Goal: Transaction & Acquisition: Purchase product/service

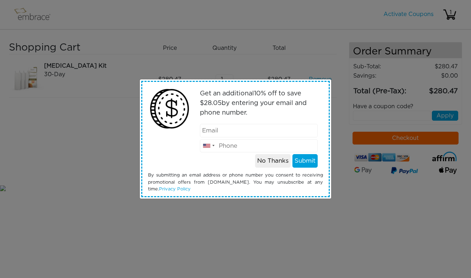
type input "[EMAIL_ADDRESS][DOMAIN_NAME]"
click at [273, 164] on button "No Thanks" at bounding box center [273, 161] width 36 height 14
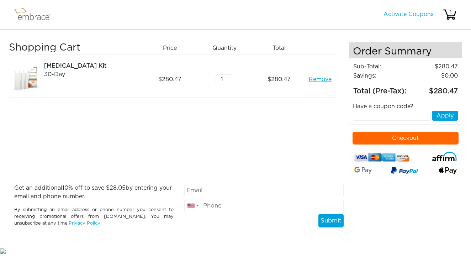
click at [375, 109] on div "Have a coupon code?" at bounding box center [406, 106] width 116 height 9
click at [377, 106] on div "Have a coupon code?" at bounding box center [406, 106] width 116 height 9
click at [361, 114] on input "text" at bounding box center [392, 116] width 78 height 10
type input "R"
type input "TRICKORTREAT"
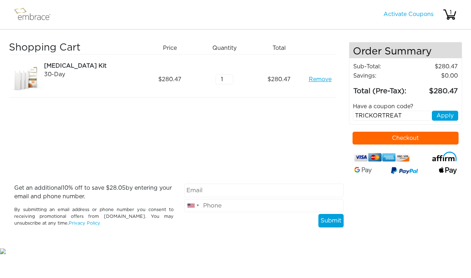
click at [453, 118] on button "Apply" at bounding box center [445, 116] width 26 height 10
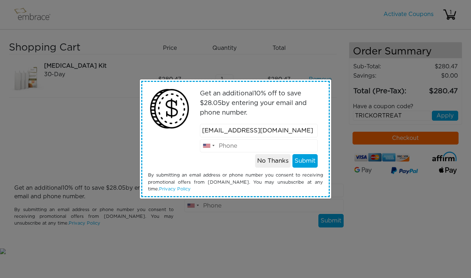
click at [312, 146] on input "tel" at bounding box center [259, 146] width 118 height 14
type input "2134792906"
click at [315, 158] on button "Submit" at bounding box center [305, 161] width 25 height 14
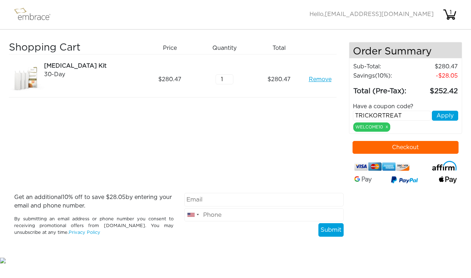
click at [449, 117] on button "Apply" at bounding box center [445, 116] width 26 height 10
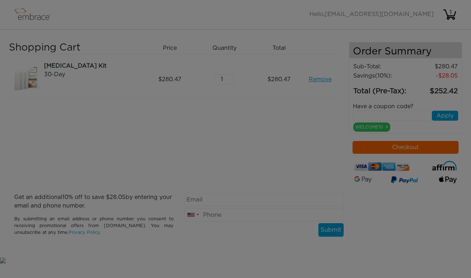
click at [449, 115] on body "Activate Coupons Hello, [EMAIL_ADDRESS][DOMAIN_NAME] 1 Shopping Cart Price Quan…" at bounding box center [235, 132] width 471 height 265
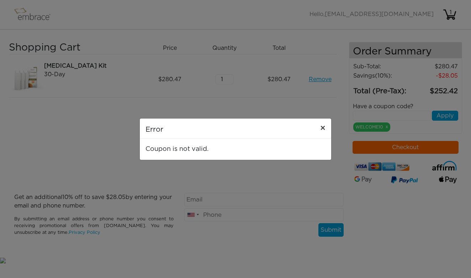
click at [323, 127] on span "×" at bounding box center [322, 128] width 5 height 9
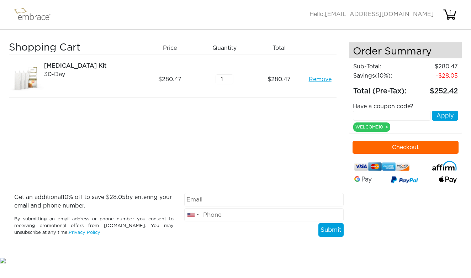
click at [387, 112] on input "text" at bounding box center [392, 116] width 78 height 10
type input "u"
type input "r"
type input "R"
type input "TUCKORTREAT"
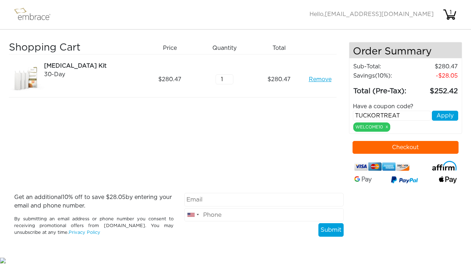
click at [447, 114] on button "Apply" at bounding box center [445, 116] width 26 height 10
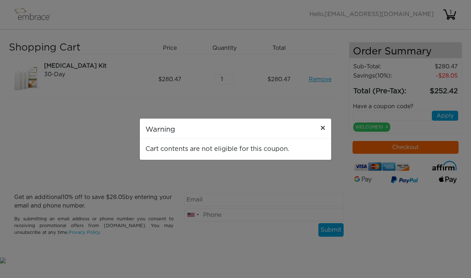
click at [325, 129] on span "×" at bounding box center [322, 128] width 5 height 9
